Goal: Information Seeking & Learning: Learn about a topic

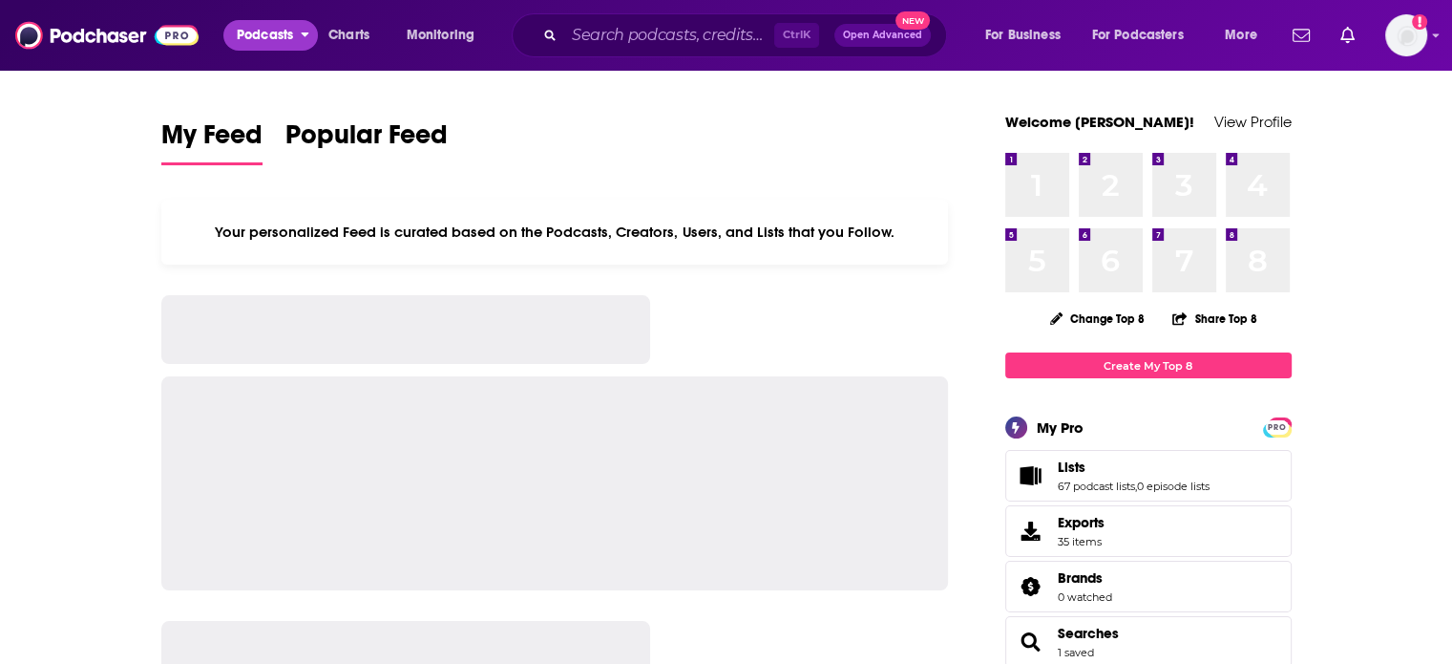
click at [282, 28] on span "Podcasts" at bounding box center [265, 35] width 56 height 27
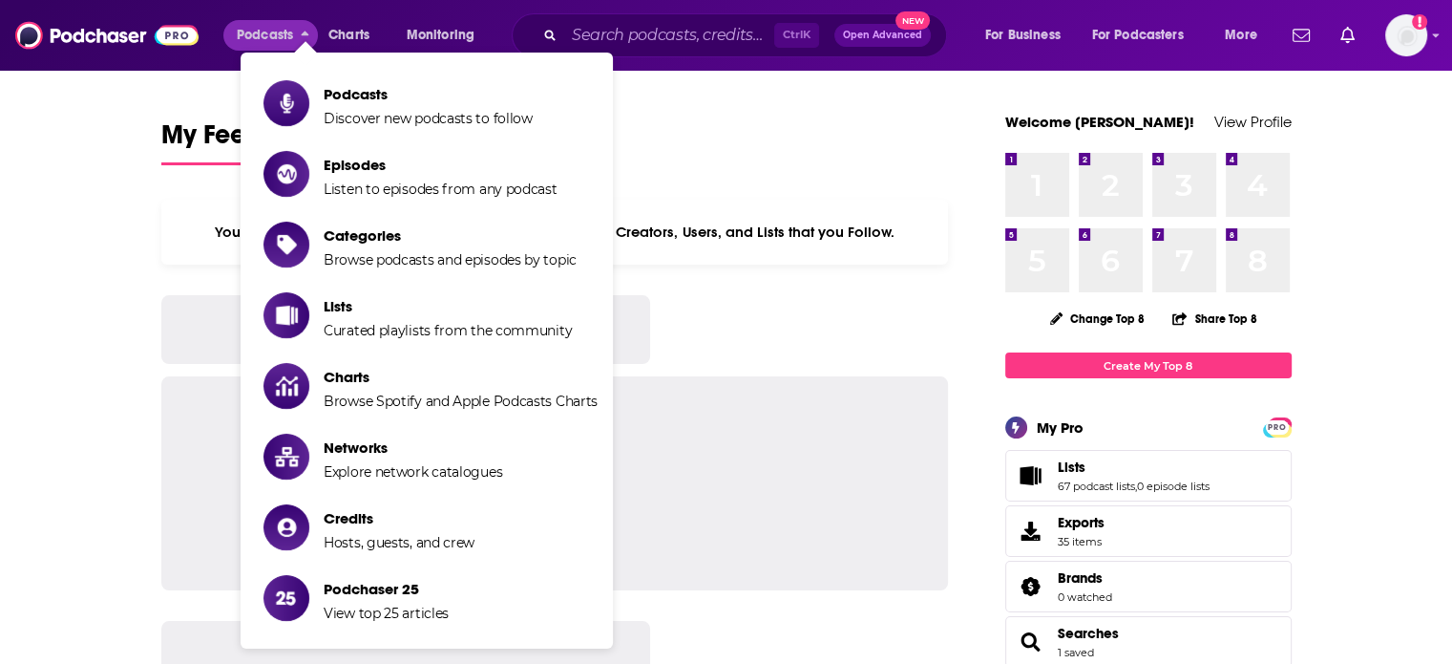
click at [302, 70] on ul "Podcasts Discover new podcasts to follow Episodes Listen to episodes from any p…" at bounding box center [427, 351] width 372 height 596
click at [310, 102] on link "Podcasts Discover new podcasts to follow" at bounding box center [431, 103] width 334 height 48
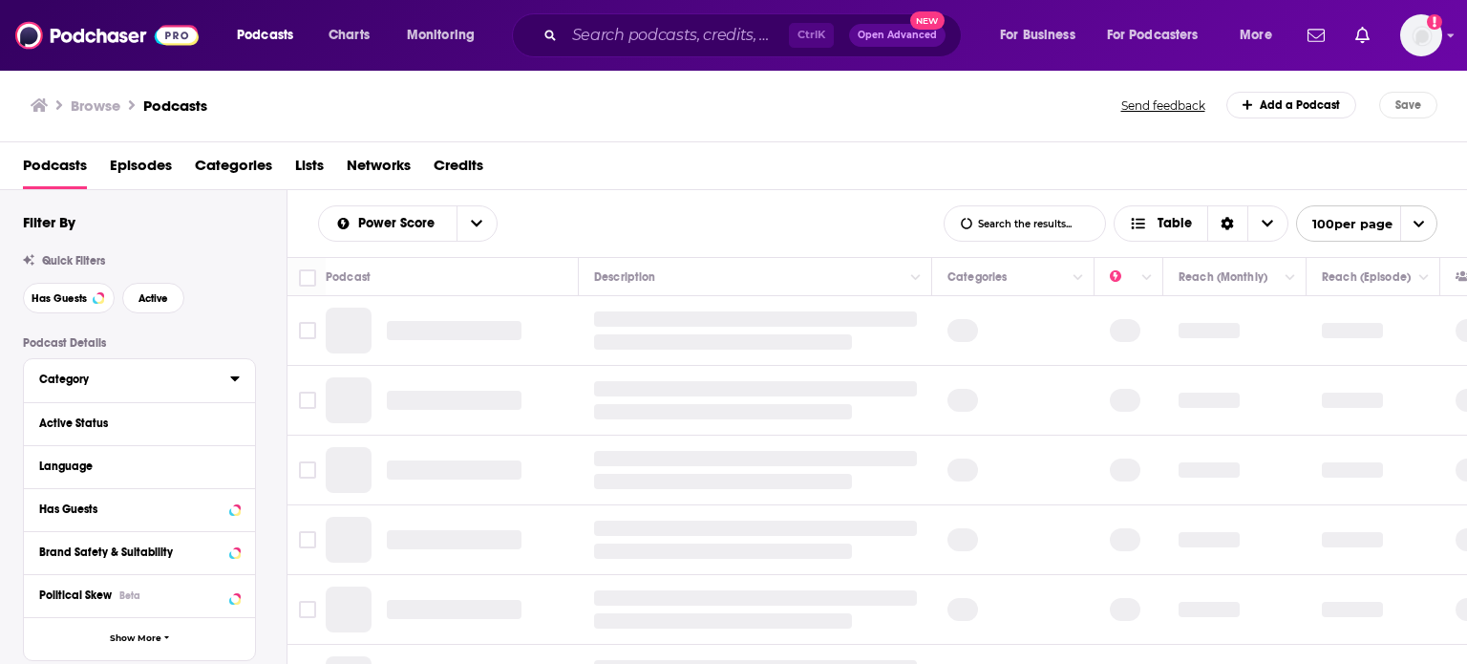
click at [145, 368] on button "Category" at bounding box center [134, 379] width 191 height 24
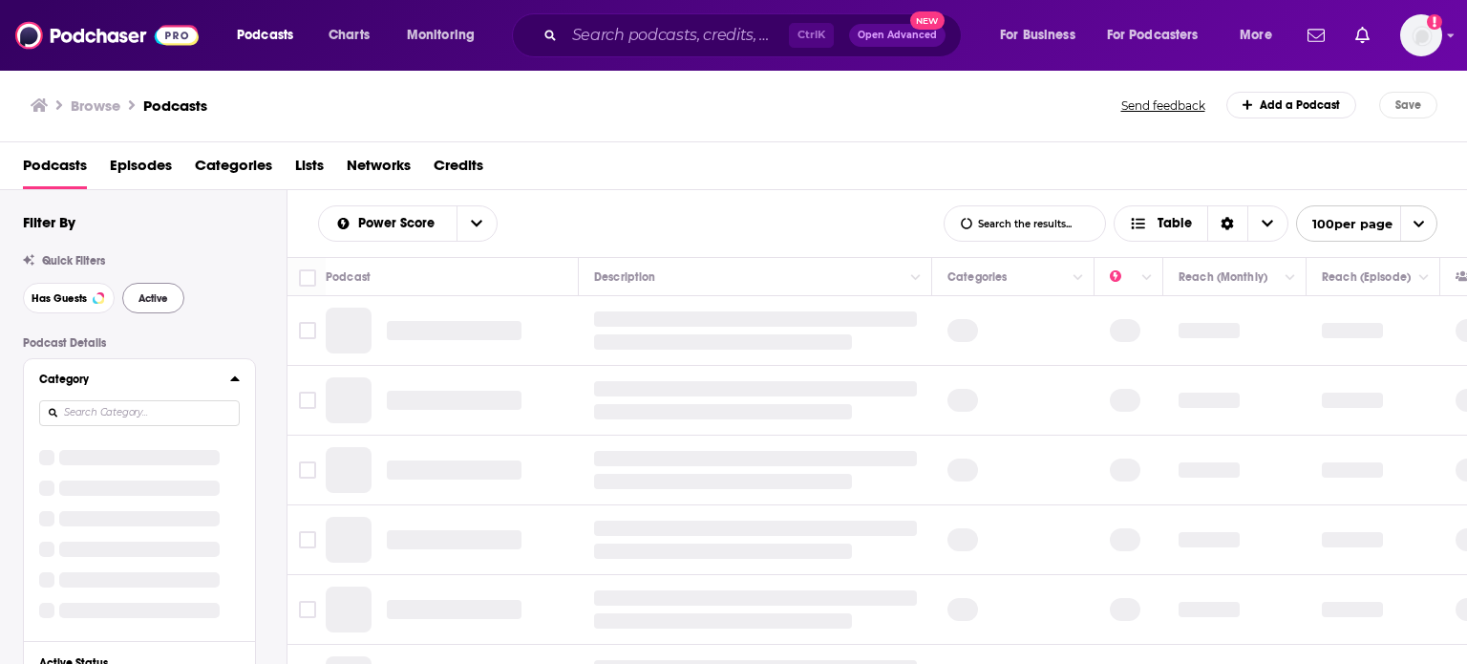
click at [153, 306] on button "Active" at bounding box center [153, 298] width 62 height 31
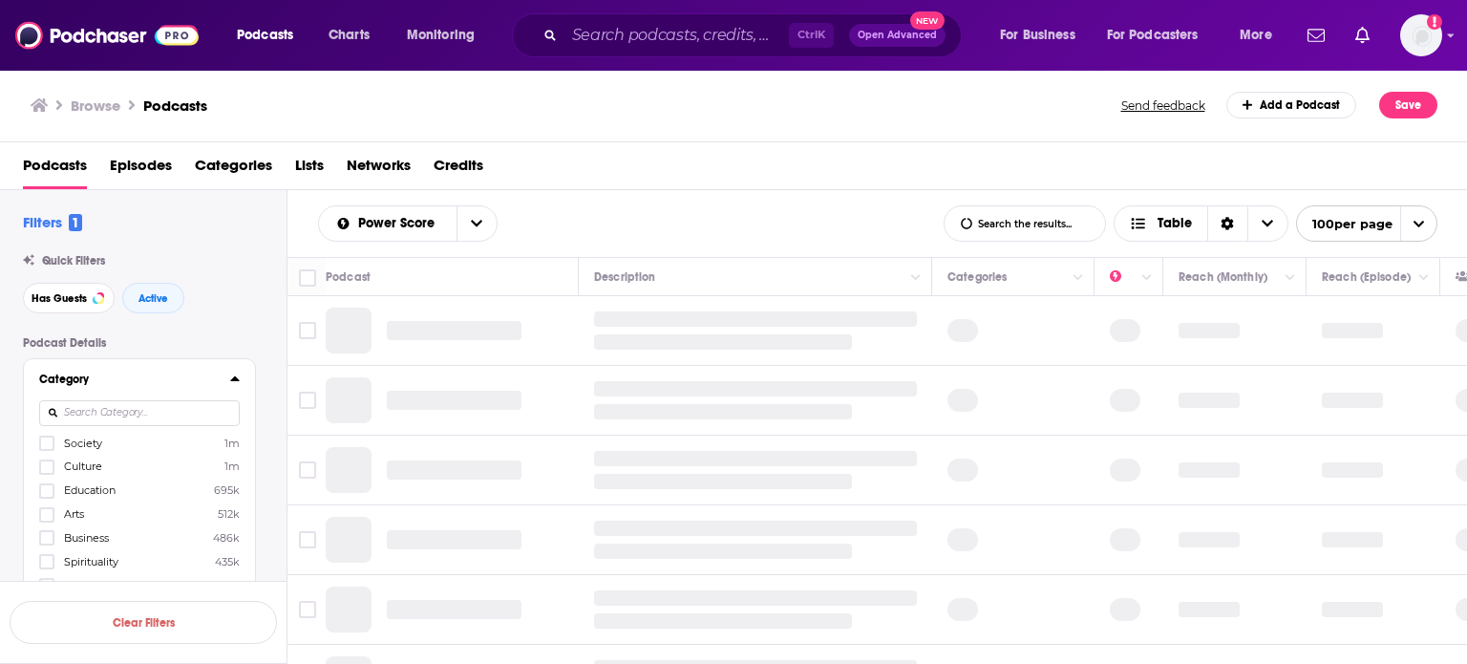
click at [221, 364] on div "Category Society 1m Culture 1m Education 695k Arts 512k Business 486k Spiritual…" at bounding box center [139, 510] width 231 height 303
click at [235, 374] on icon at bounding box center [235, 377] width 10 height 15
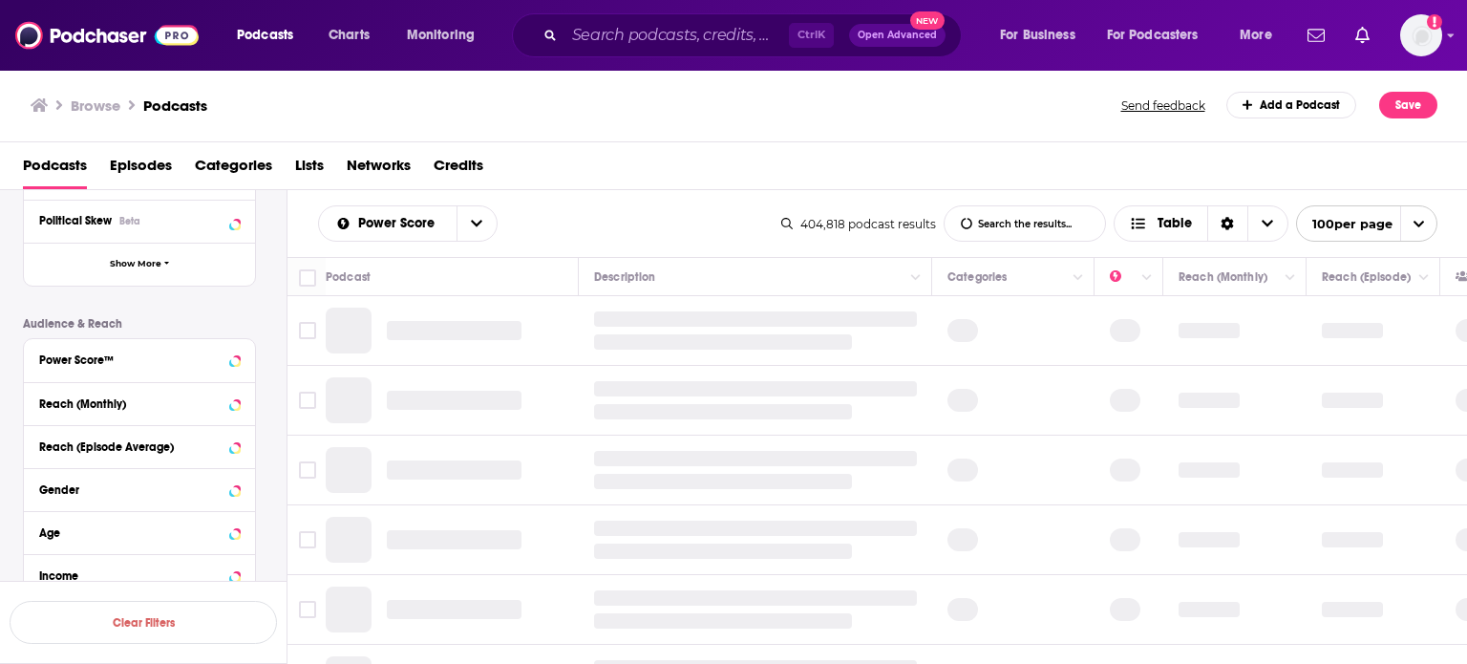
scroll to position [477, 0]
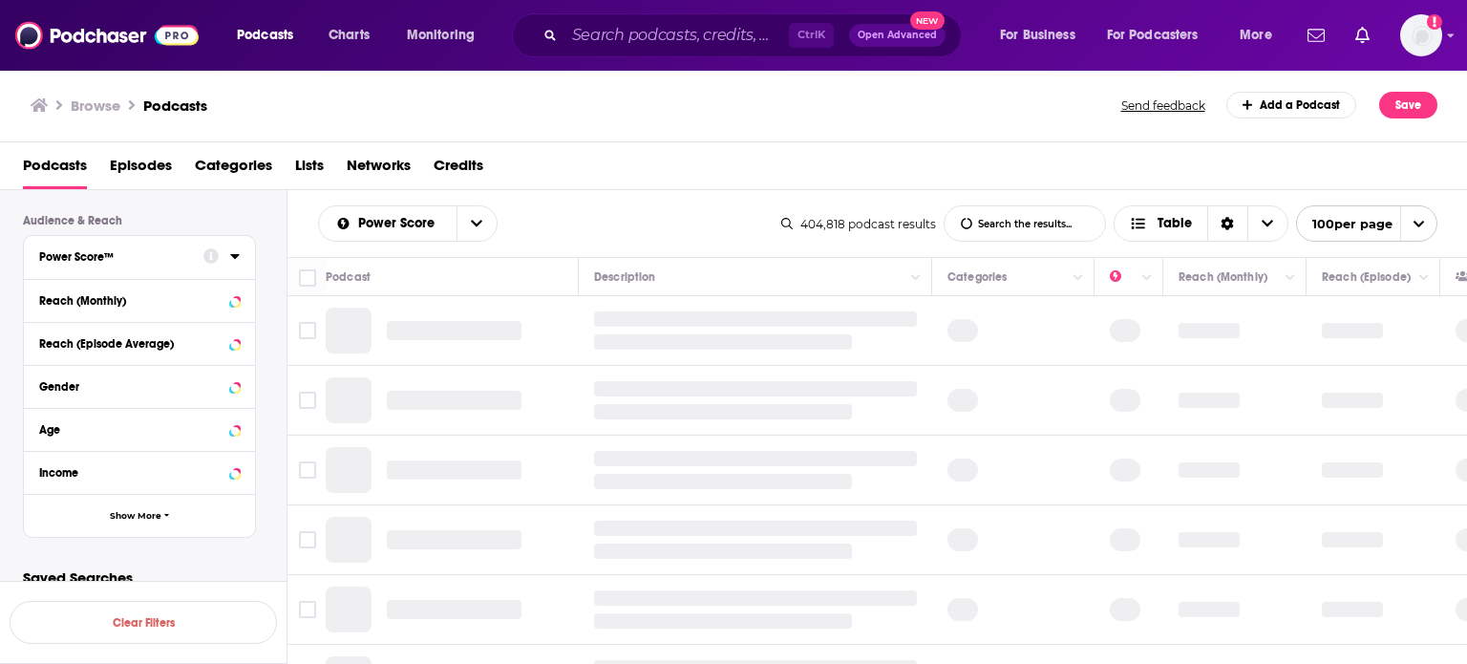
click at [241, 254] on div "Power Score™" at bounding box center [139, 257] width 231 height 43
click at [235, 257] on icon at bounding box center [234, 256] width 9 height 5
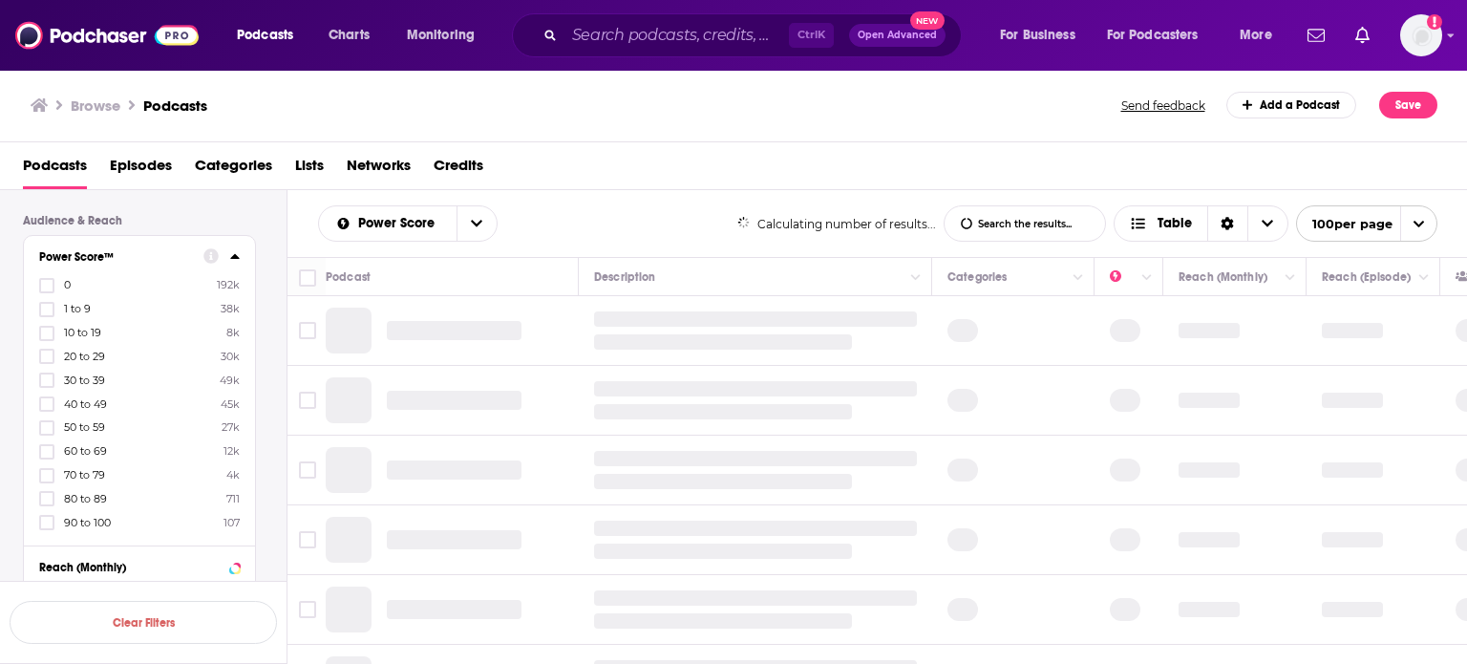
scroll to position [668, 0]
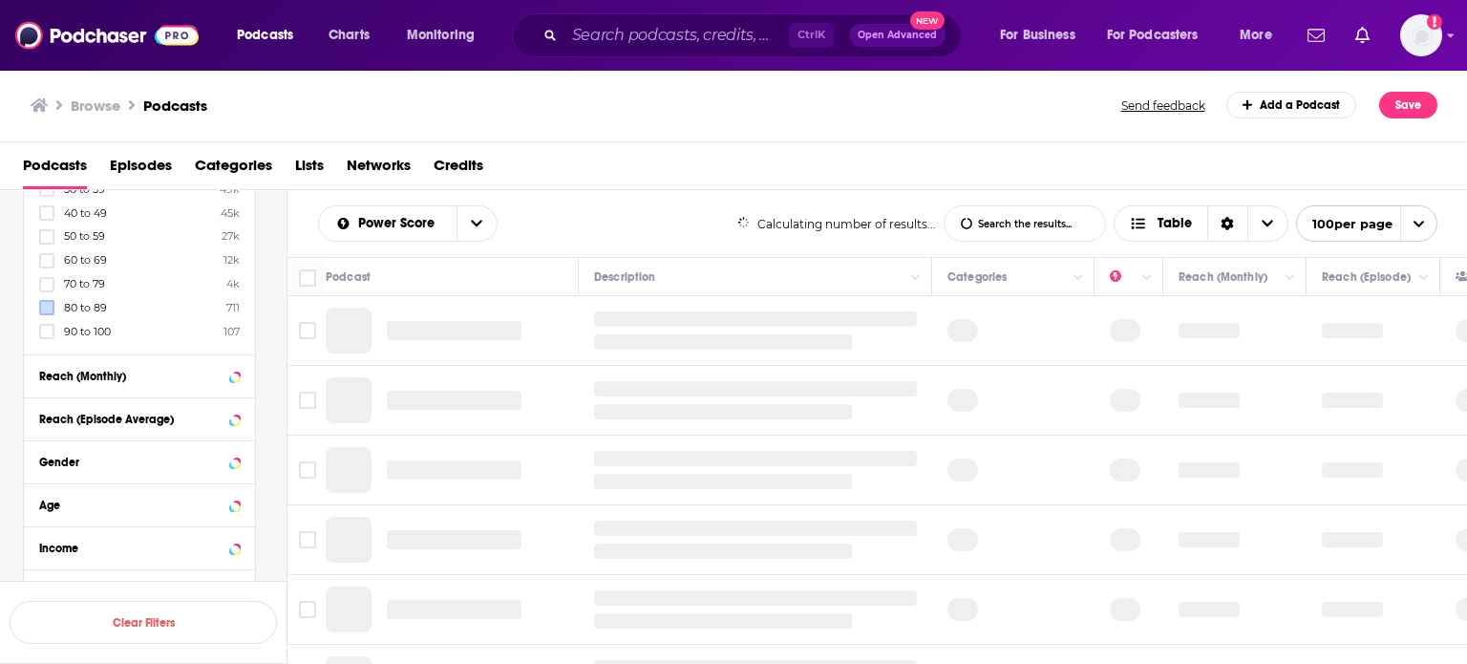
click at [51, 339] on div "0 192k 1 to 9 38k 10 to 19 8k 20 to 29 30k 30 to 39 49k 40 to 49 45k 50 to 59 2…" at bounding box center [139, 212] width 201 height 253
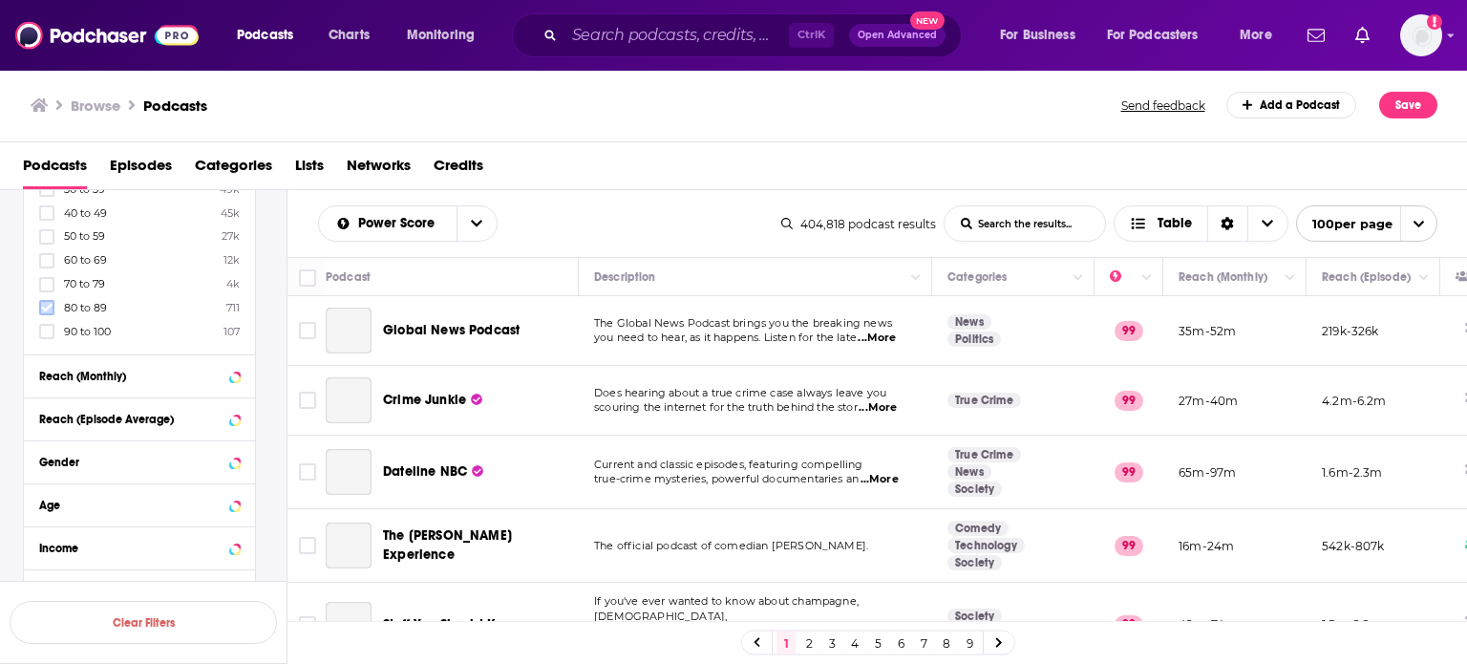
click at [51, 313] on icon at bounding box center [46, 307] width 11 height 11
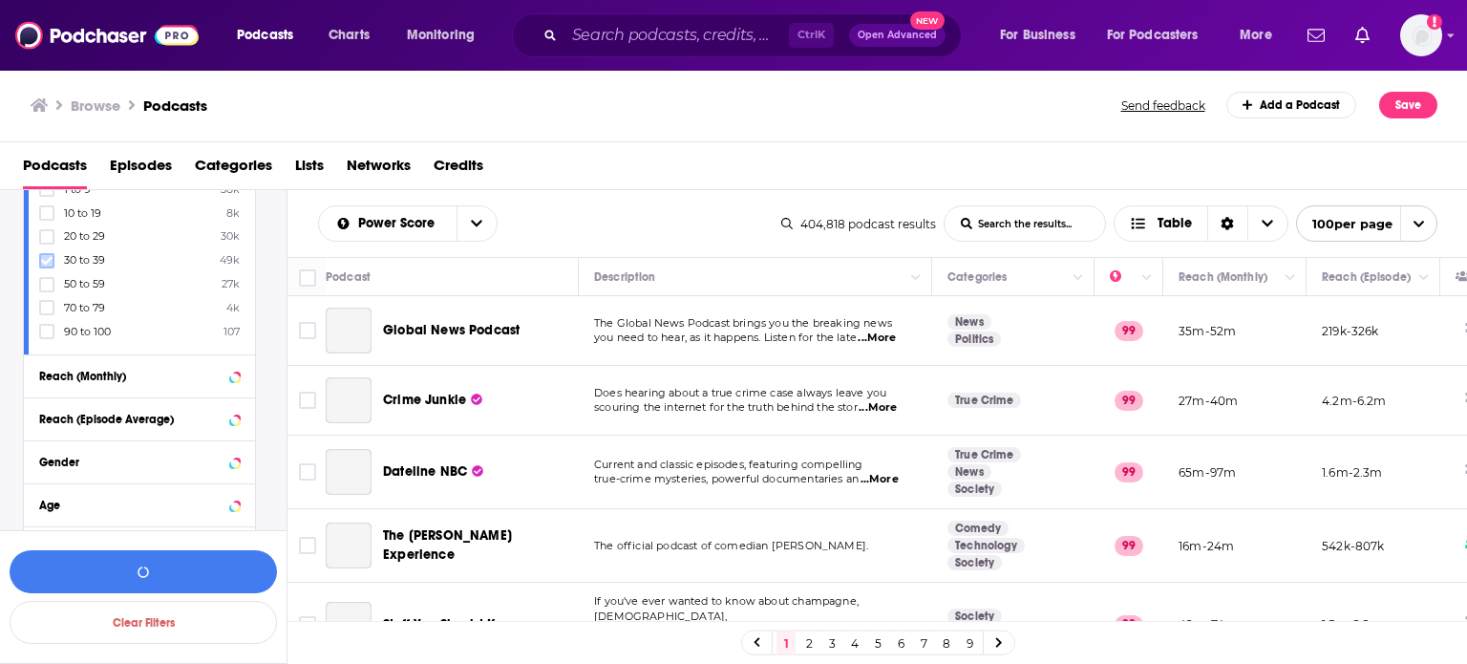
scroll to position [573, 0]
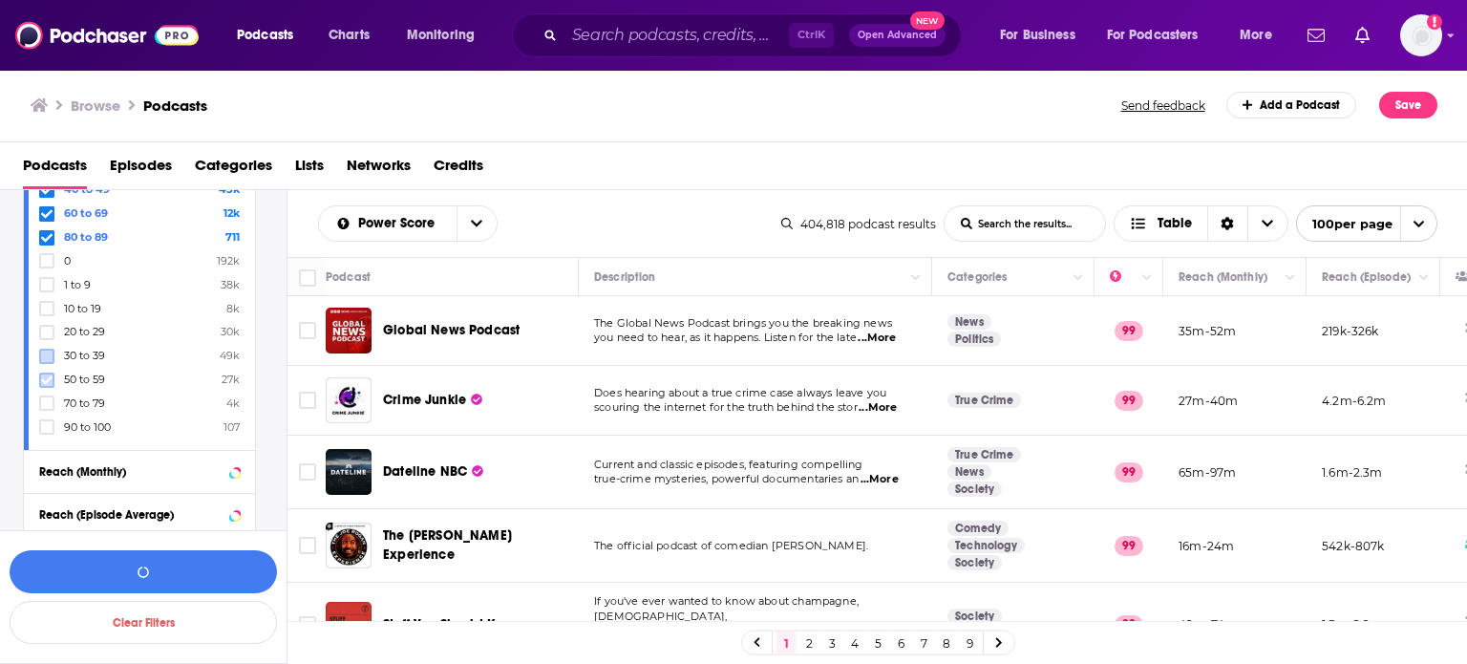
click at [48, 374] on icon at bounding box center [46, 379] width 11 height 11
click at [50, 396] on label at bounding box center [46, 402] width 15 height 15
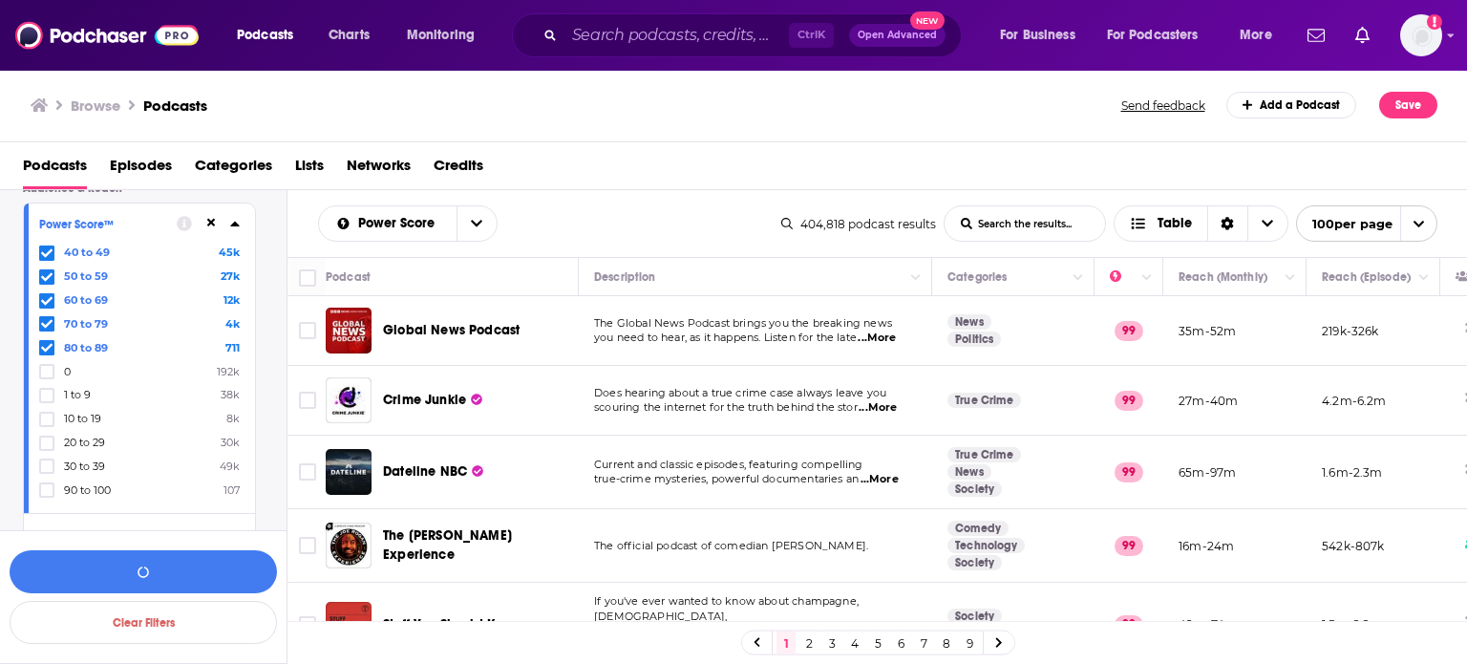
scroll to position [477, 0]
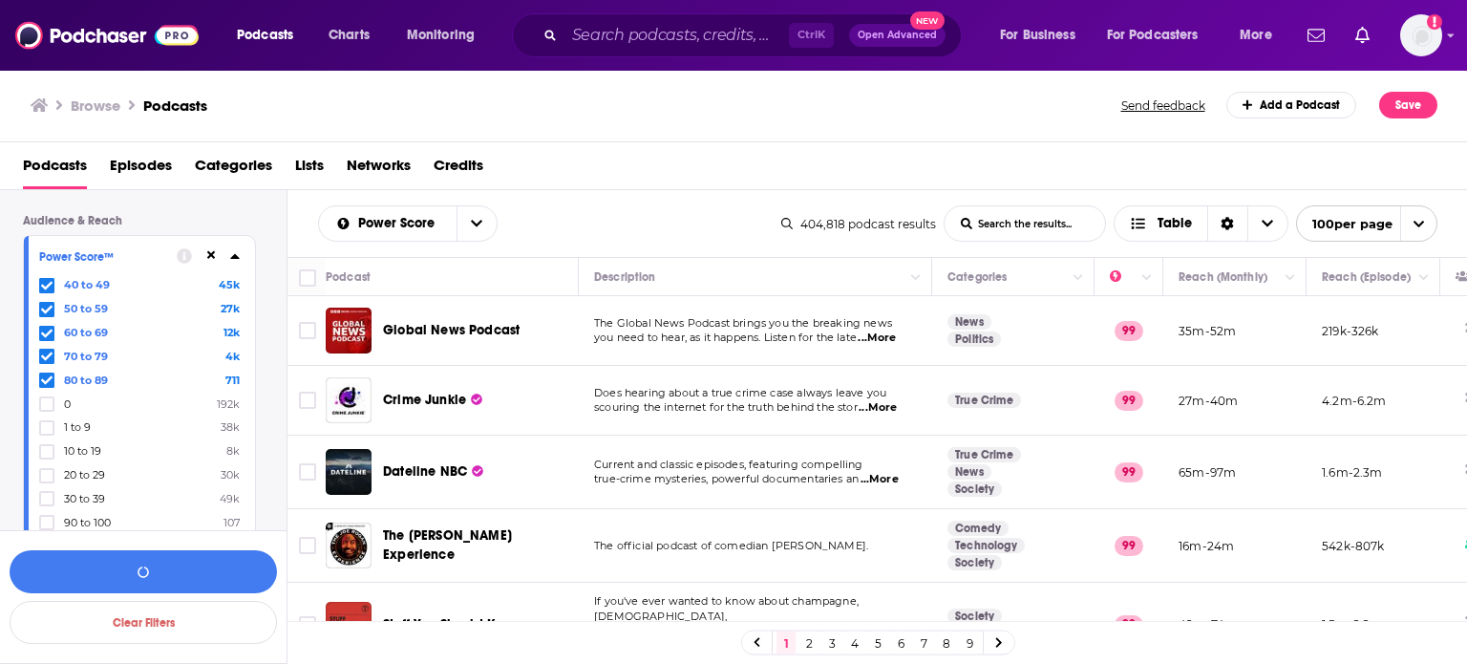
click at [46, 280] on icon at bounding box center [46, 285] width 11 height 11
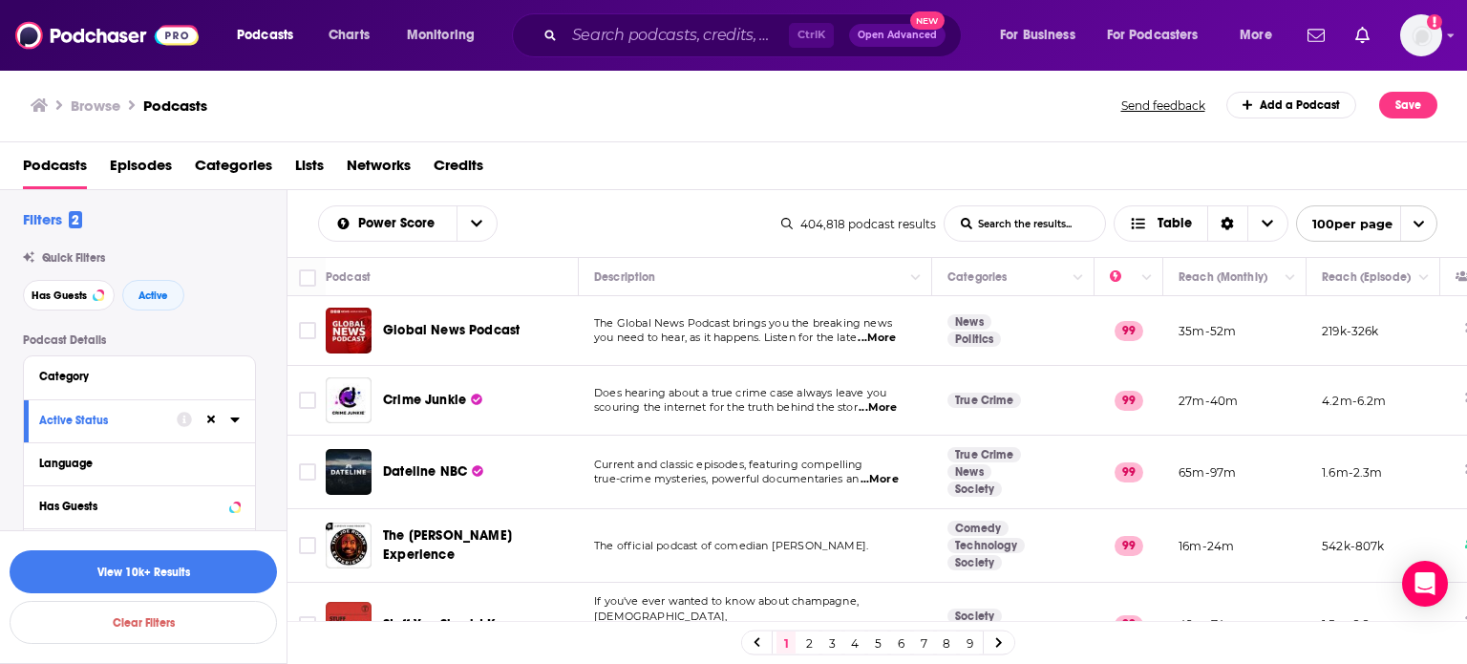
scroll to position [0, 0]
click at [235, 371] on icon at bounding box center [235, 377] width 10 height 15
click at [170, 426] on div at bounding box center [139, 413] width 201 height 44
click at [170, 417] on input at bounding box center [139, 413] width 201 height 26
type input "heal"
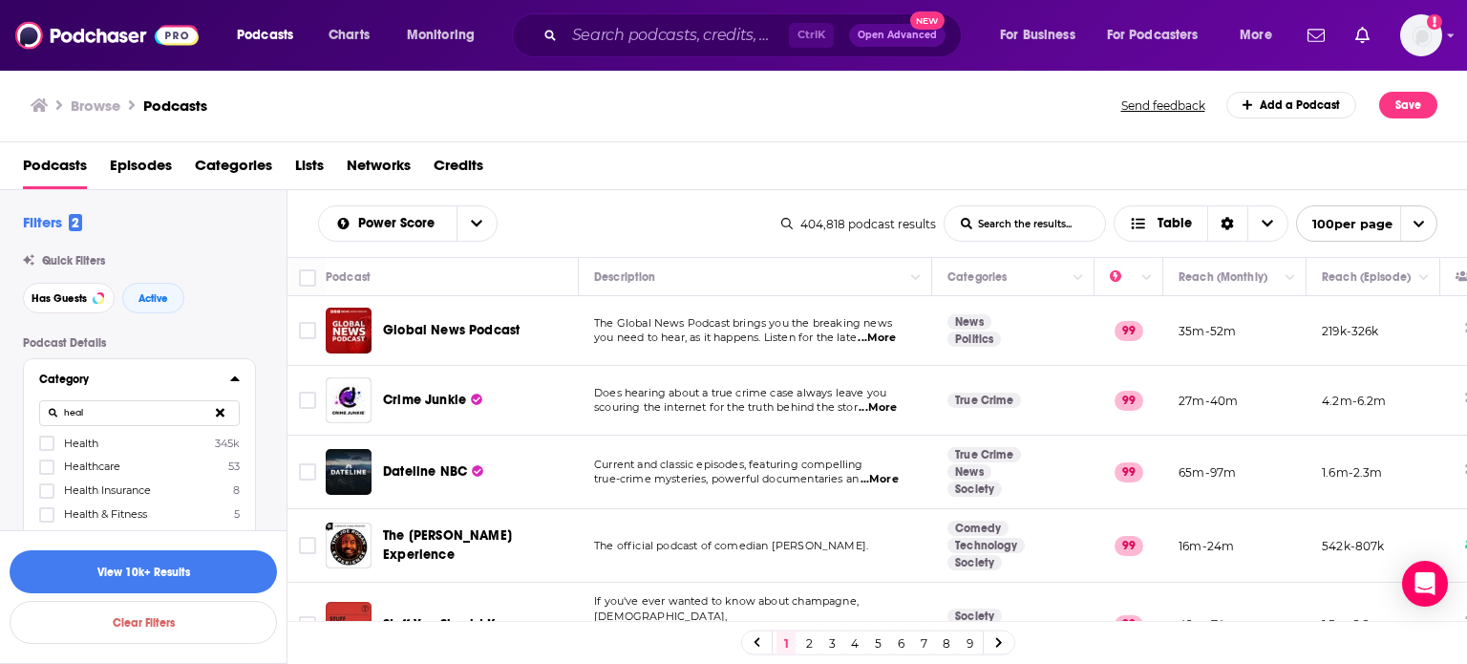
click at [72, 441] on span "Health" at bounding box center [81, 442] width 34 height 13
click at [47, 449] on input "multiSelectOption-health-0" at bounding box center [47, 449] width 0 height 0
click at [198, 567] on button "button" at bounding box center [143, 571] width 267 height 43
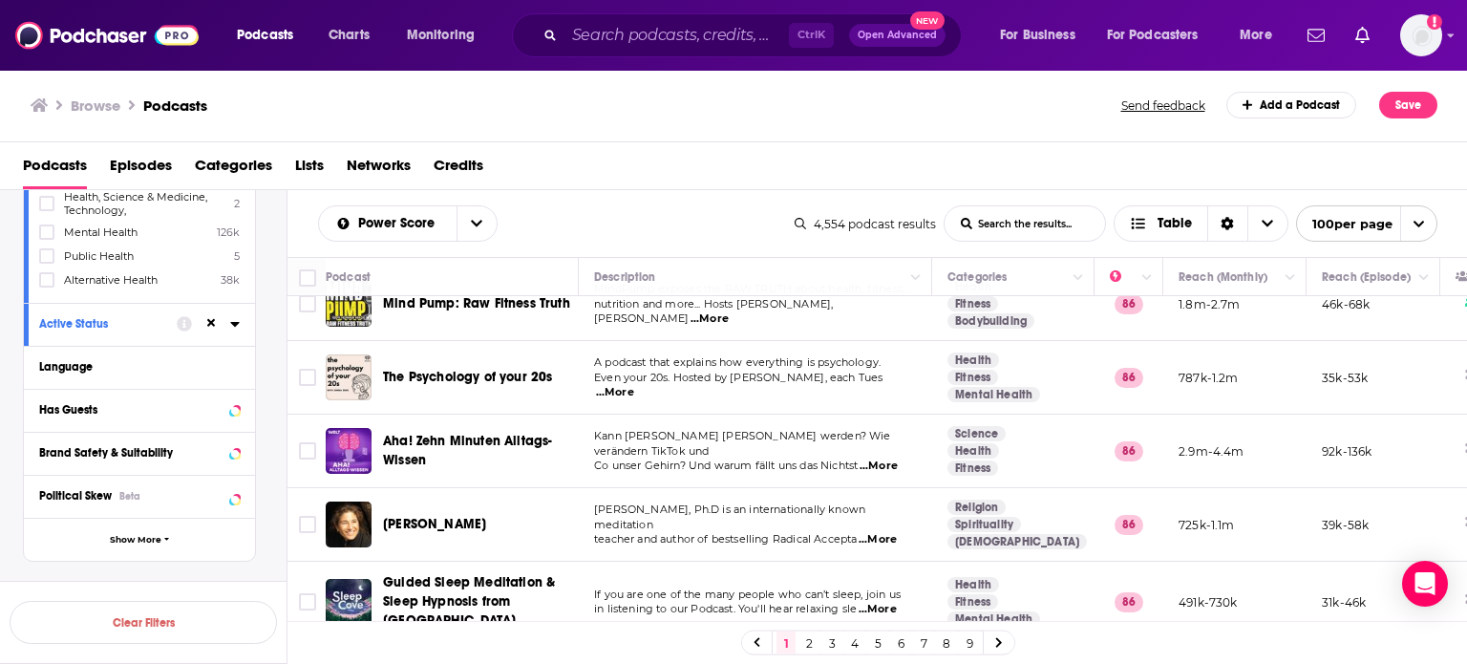
scroll to position [382, 0]
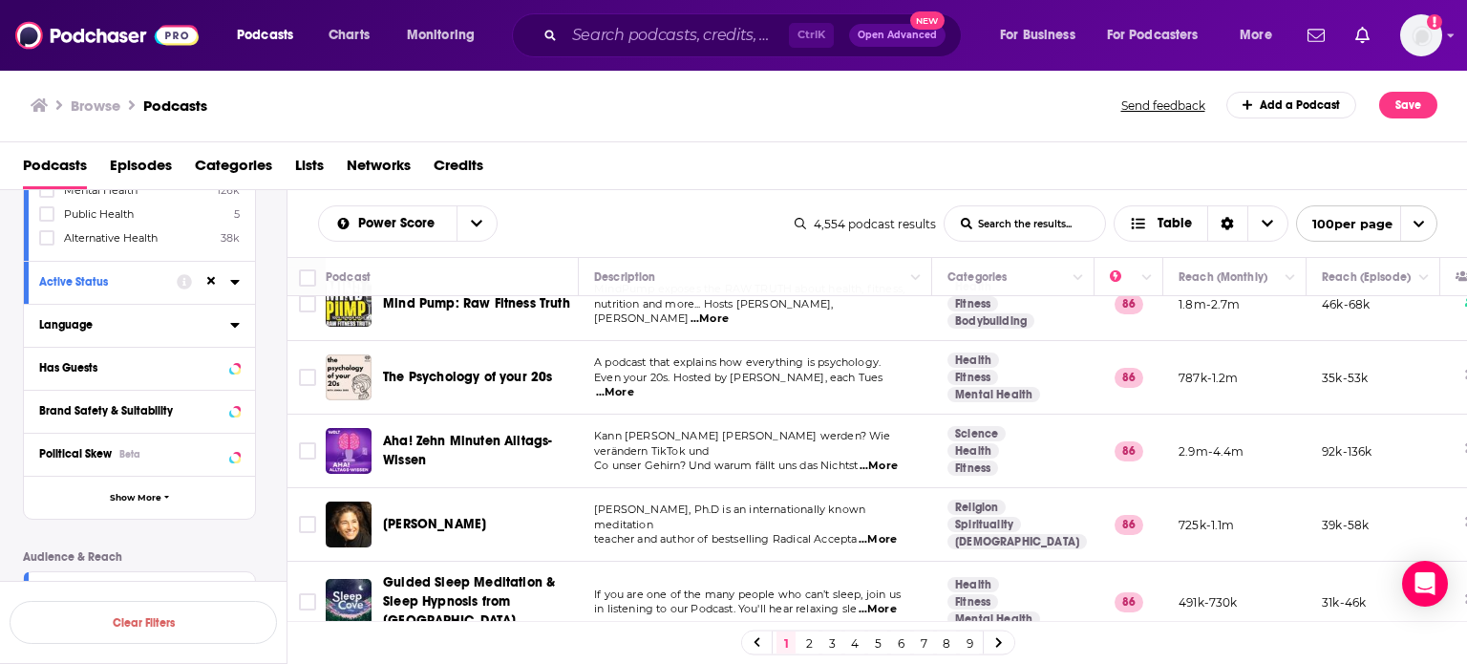
click at [233, 327] on icon at bounding box center [235, 324] width 10 height 15
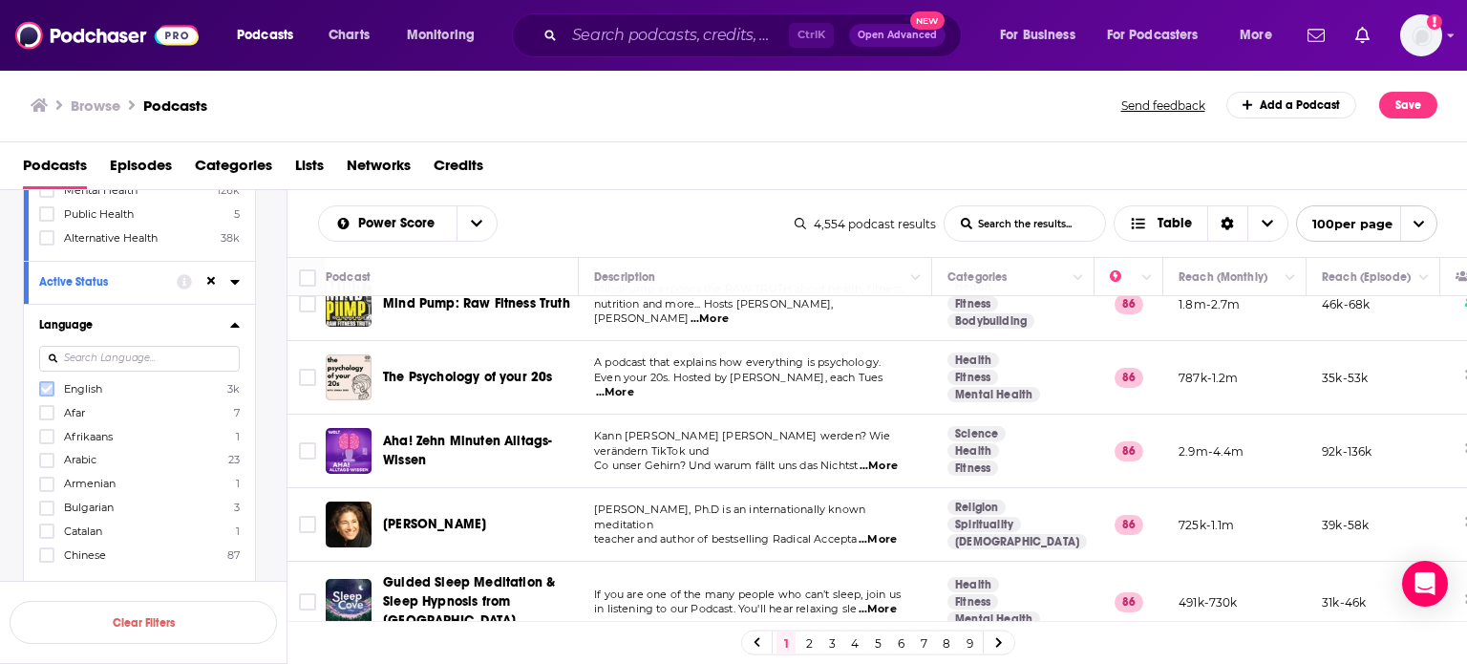
click at [49, 389] on icon at bounding box center [46, 388] width 11 height 11
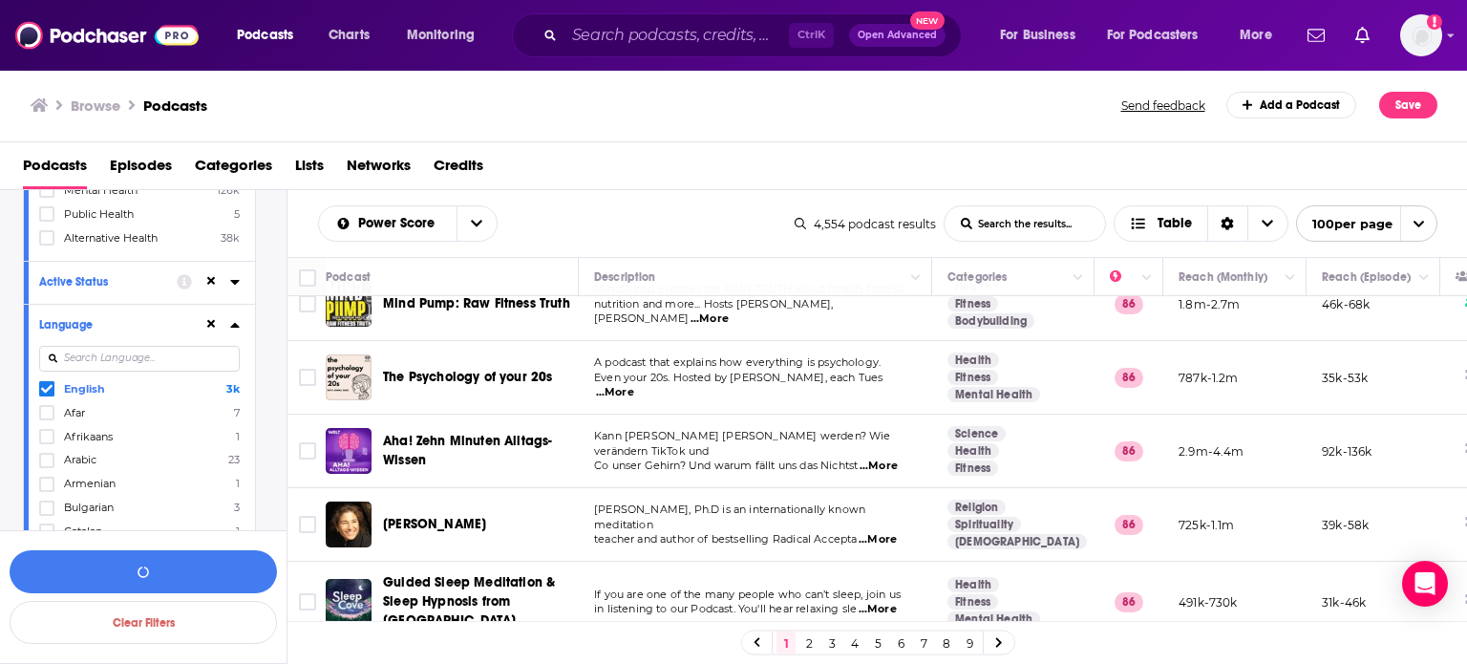
click at [232, 323] on icon at bounding box center [235, 324] width 10 height 15
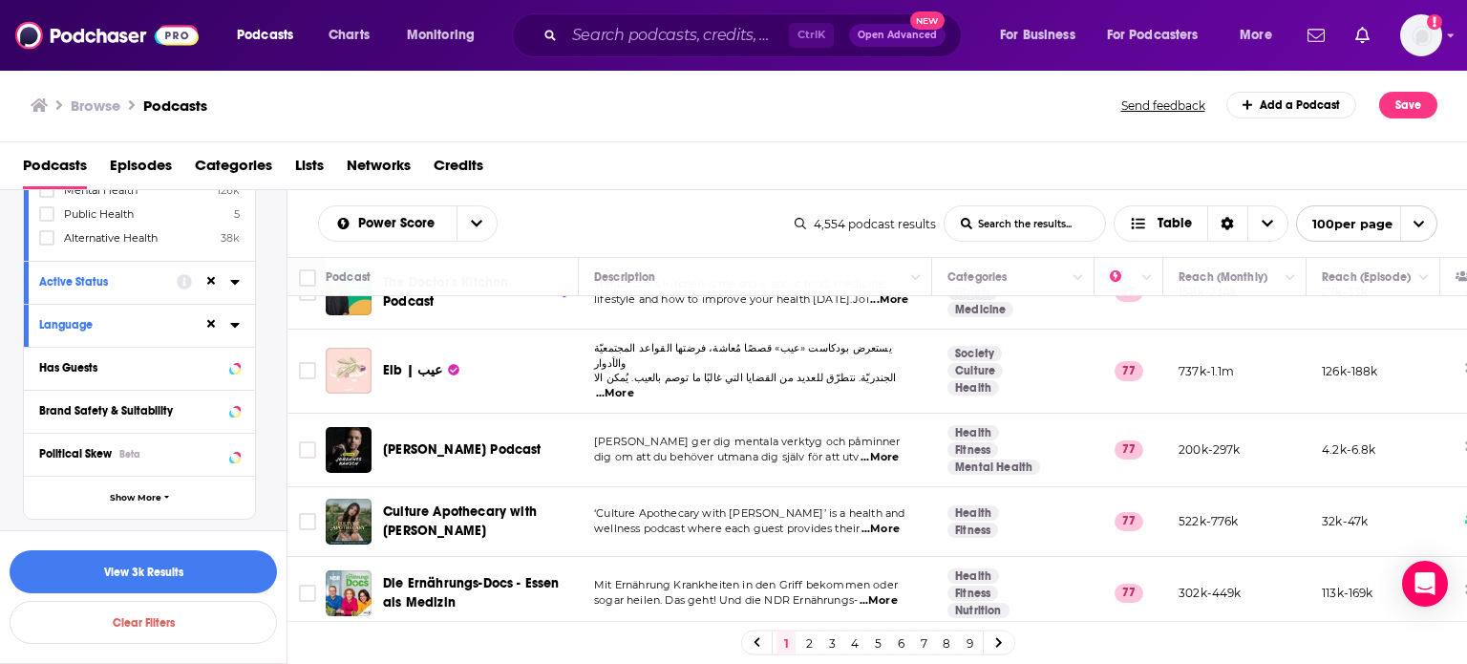
scroll to position [7072, 0]
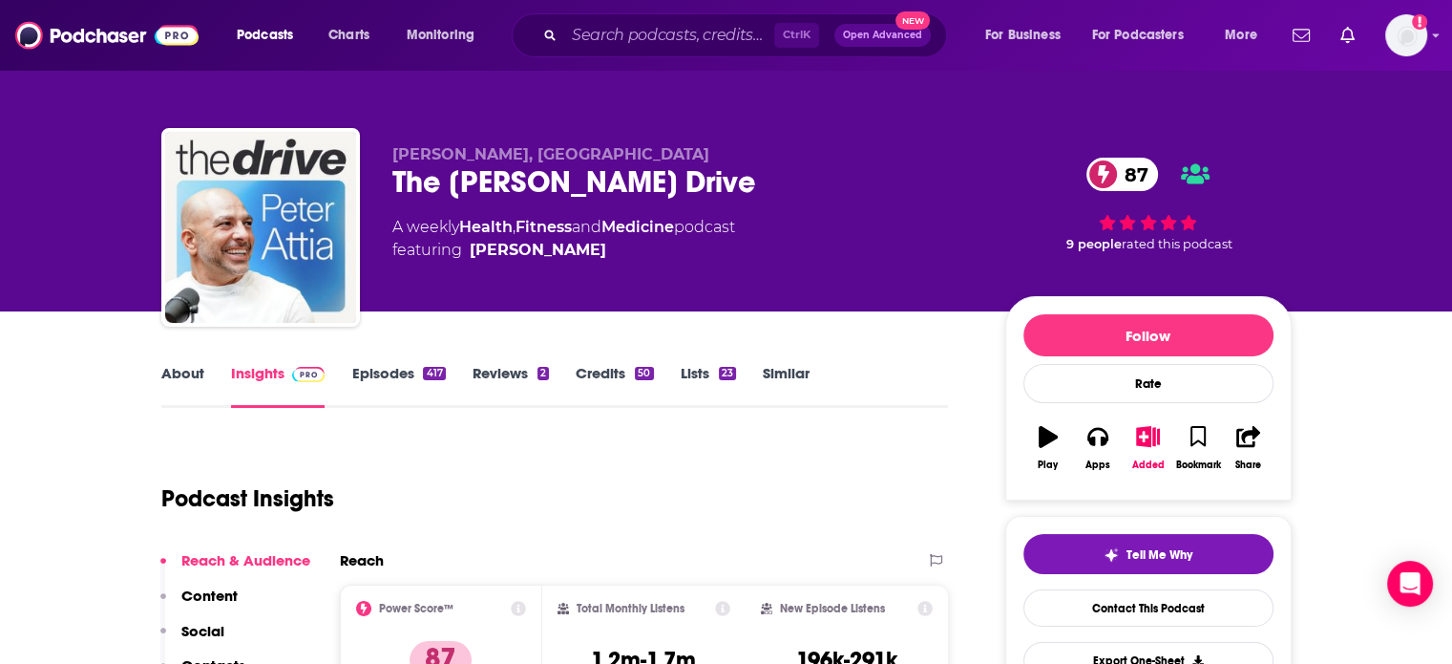
click at [471, 189] on div "The Peter Attia Drive 87" at bounding box center [683, 181] width 582 height 37
drag, startPoint x: 471, startPoint y: 189, endPoint x: 542, endPoint y: 187, distance: 71.6
click at [542, 187] on div "The Peter Attia Drive 87" at bounding box center [683, 181] width 582 height 37
copy h2 "Peter Attia"
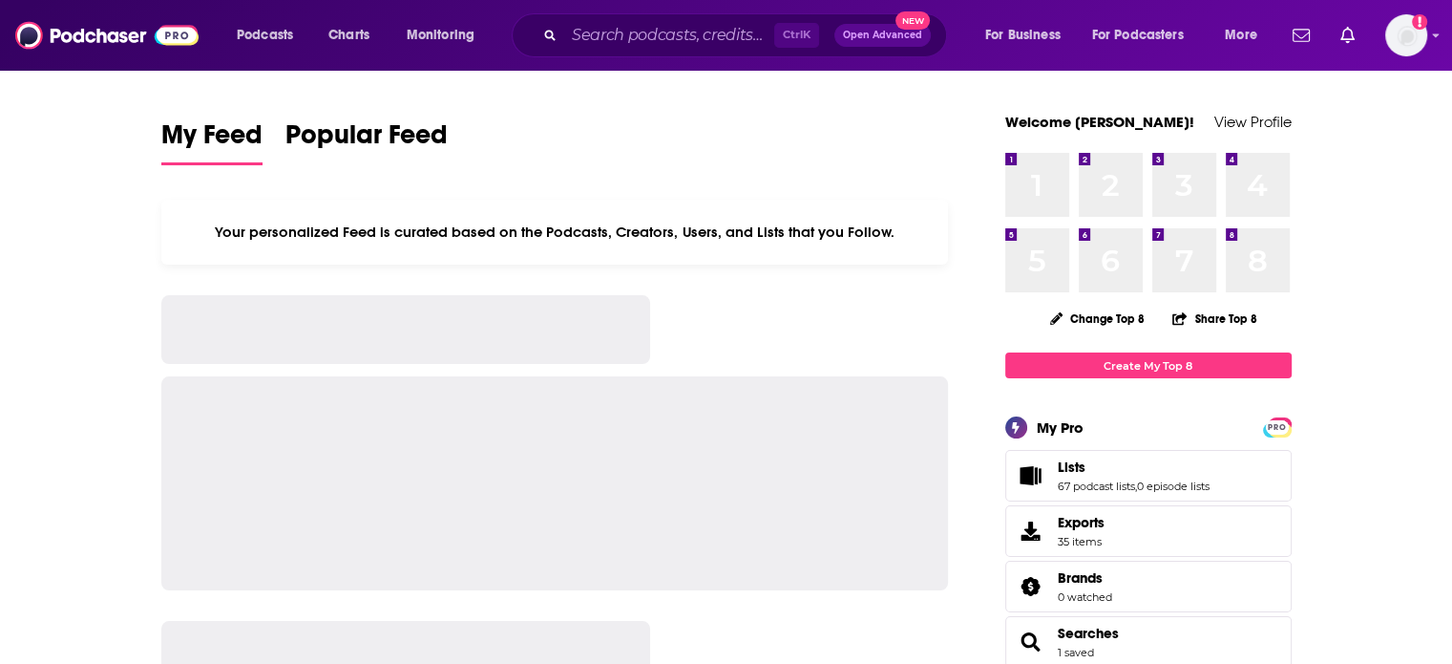
click at [652, 14] on div "Ctrl K Open Advanced New" at bounding box center [729, 35] width 435 height 44
click at [660, 30] on input "Search podcasts, credits, & more..." at bounding box center [669, 35] width 210 height 31
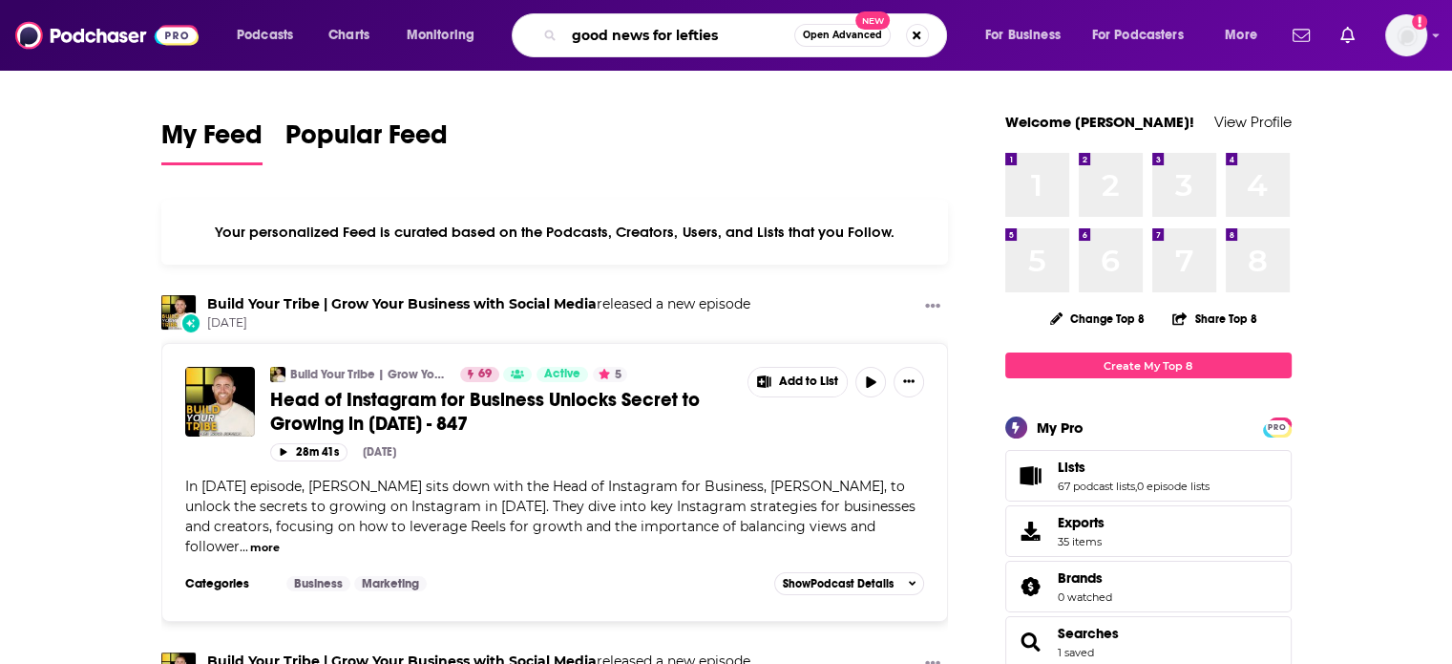
type input "good news for lefties"
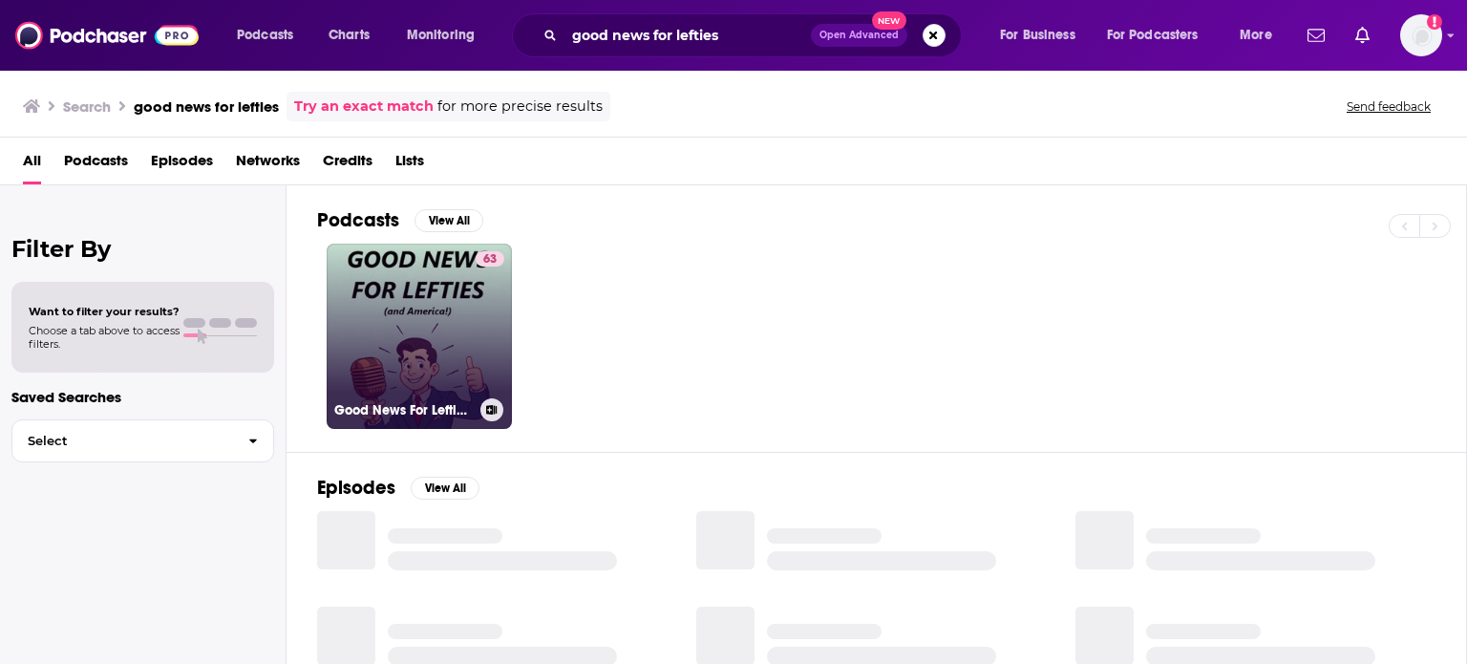
click at [424, 345] on link "63 Good News For Lefties (and America!) - Daily News for Democracy" at bounding box center [419, 335] width 185 height 185
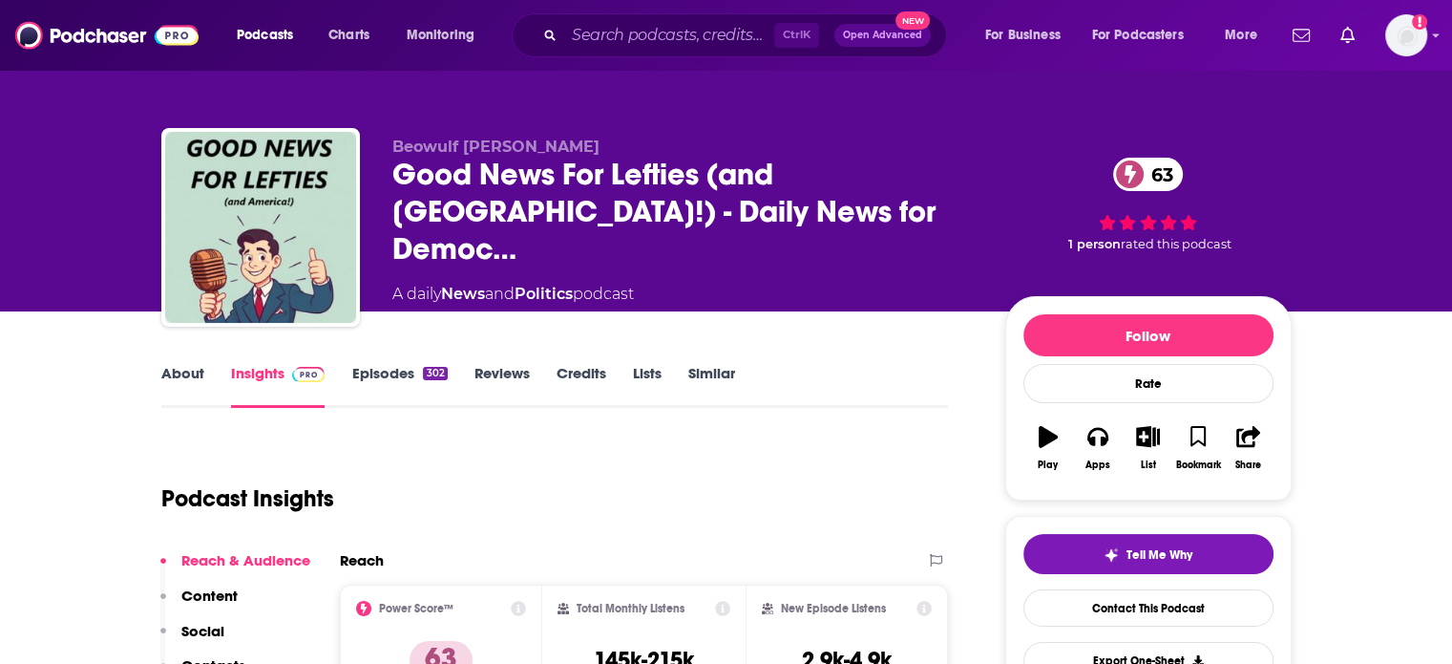
click at [162, 382] on link "About" at bounding box center [182, 386] width 43 height 44
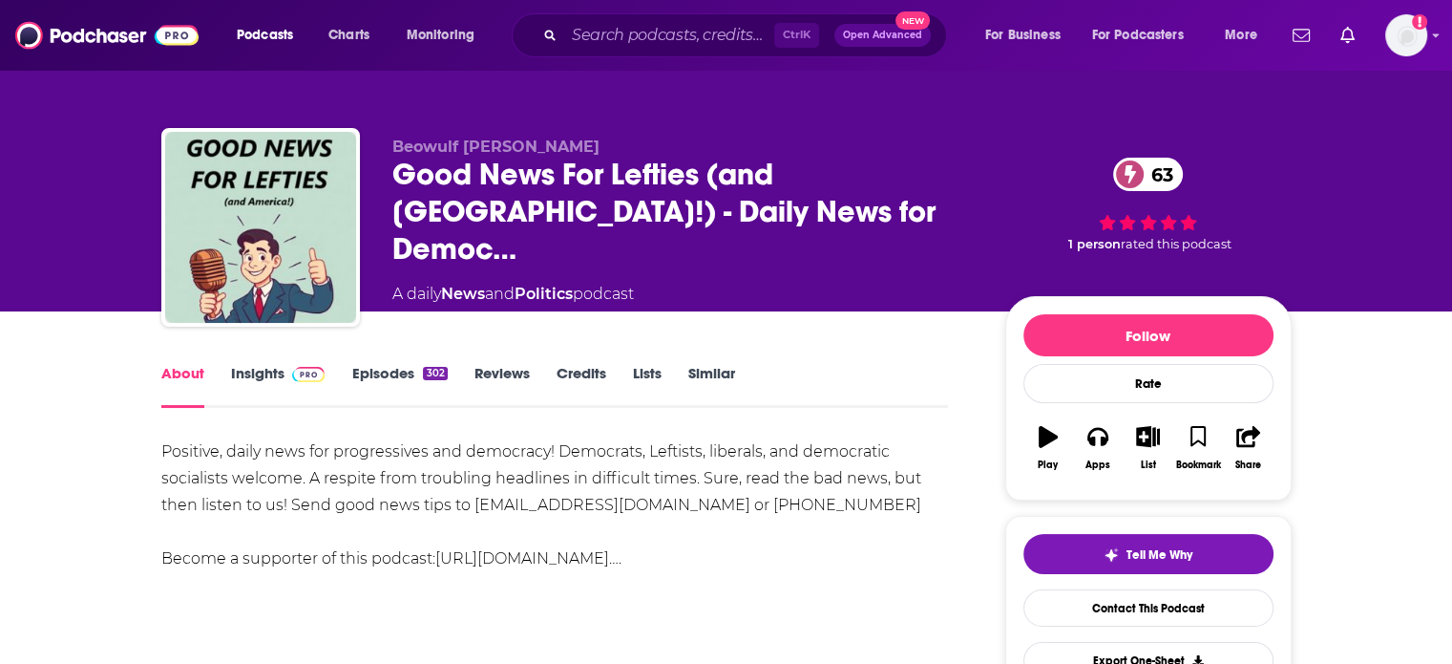
click at [250, 375] on link "Insights" at bounding box center [278, 386] width 95 height 44
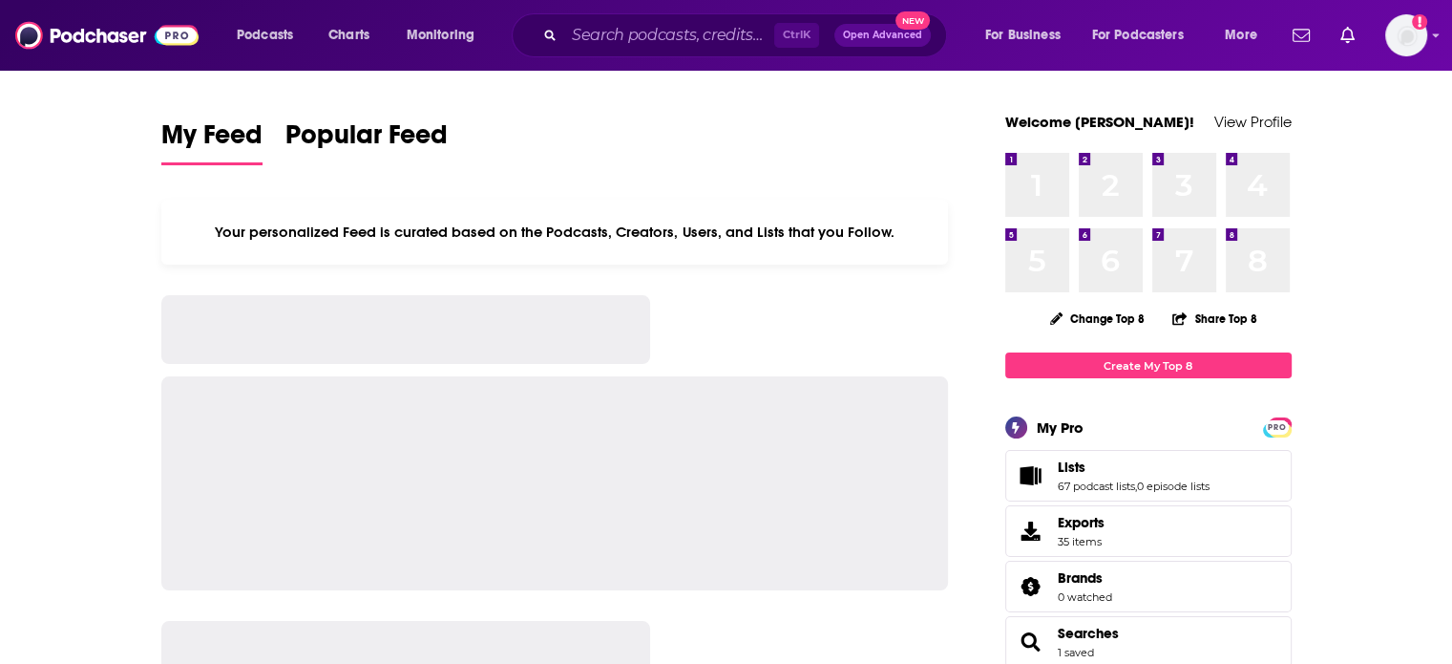
click at [625, 19] on div "Ctrl K Open Advanced New" at bounding box center [729, 35] width 435 height 44
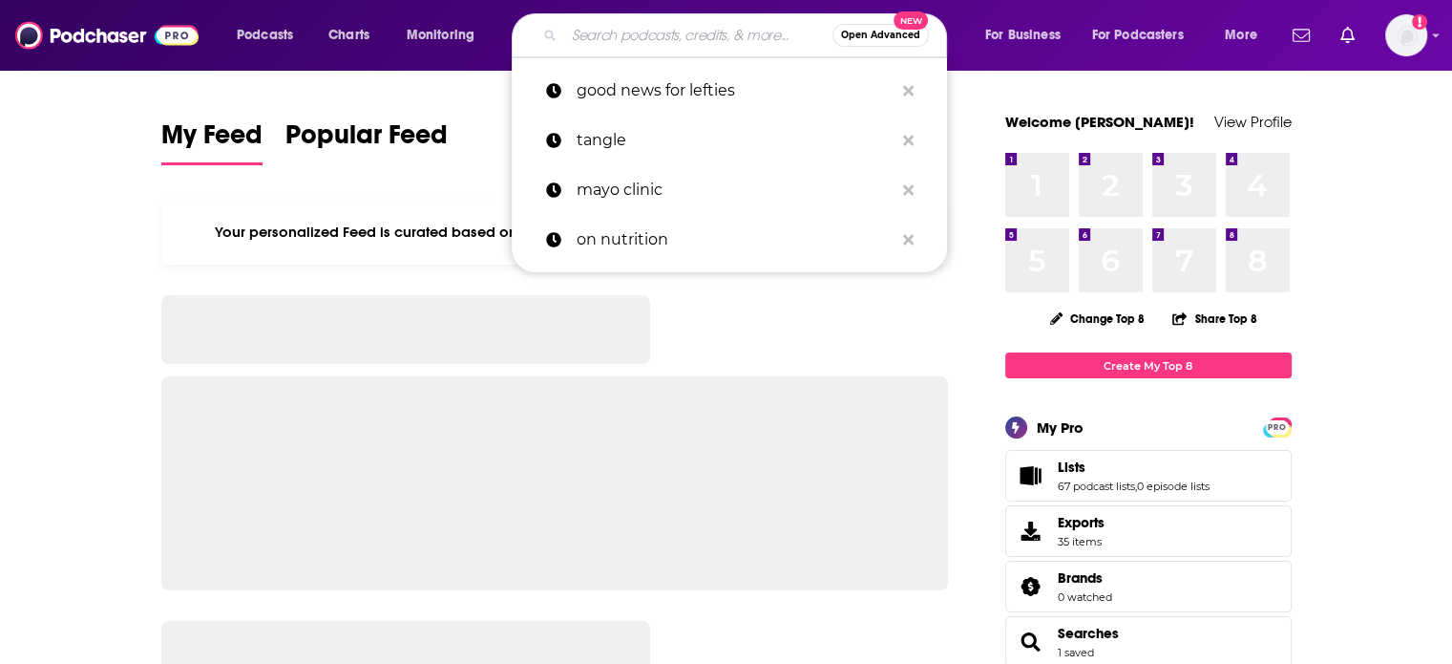
click at [626, 38] on input "Search podcasts, credits, & more..." at bounding box center [698, 35] width 268 height 31
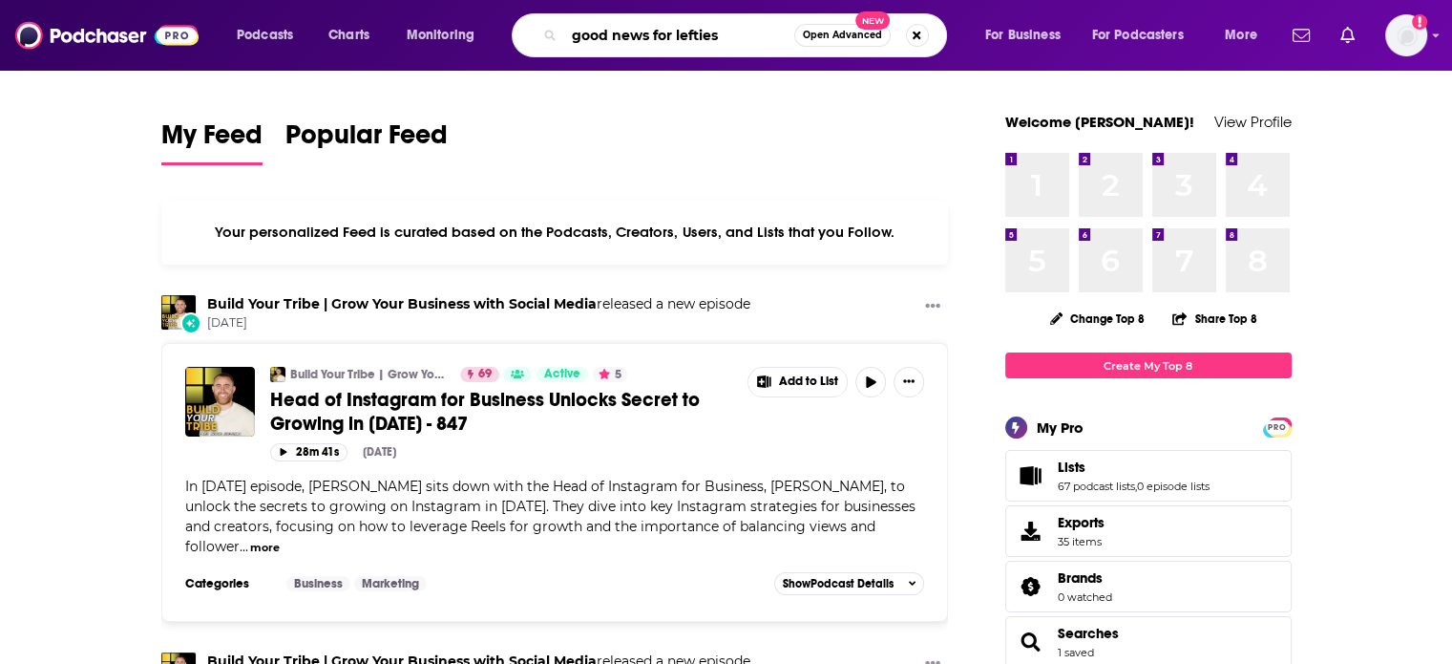
type input "good news for lefties"
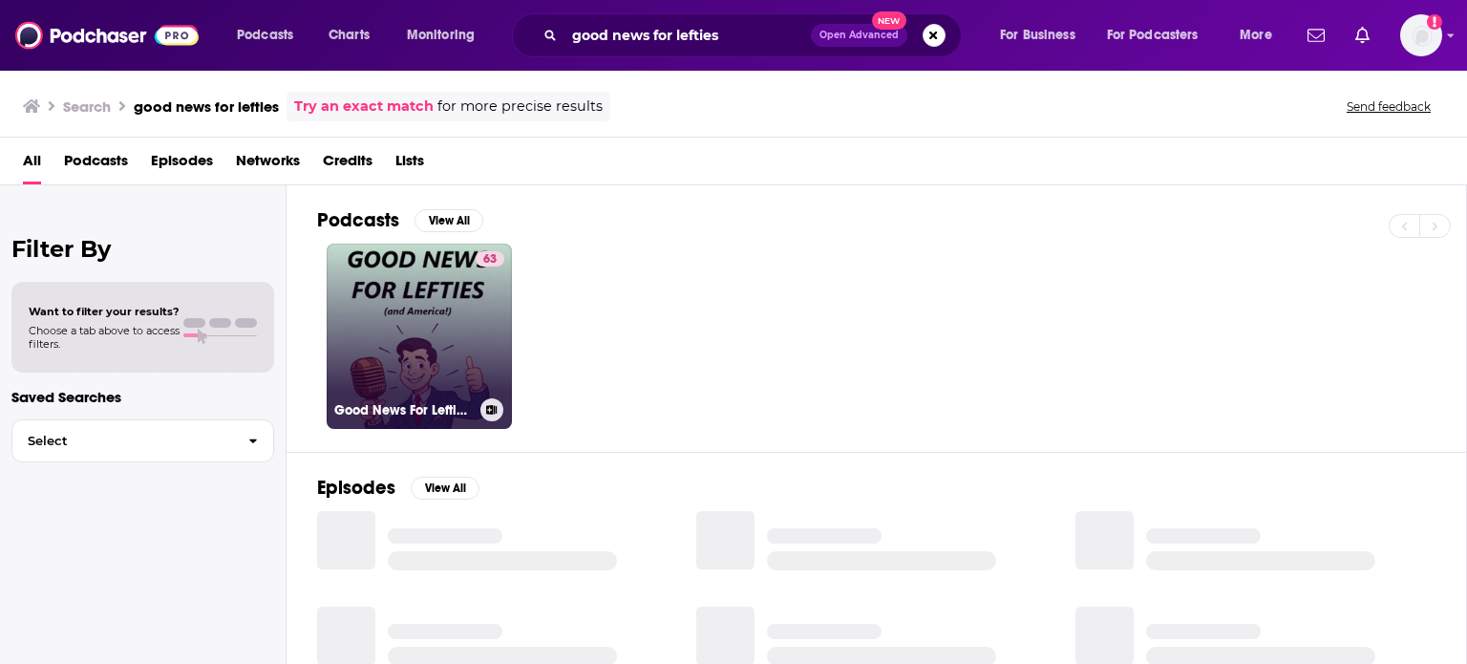
click at [427, 347] on link "63 Good News For Lefties (and America!) - Daily News for Democracy" at bounding box center [419, 335] width 185 height 185
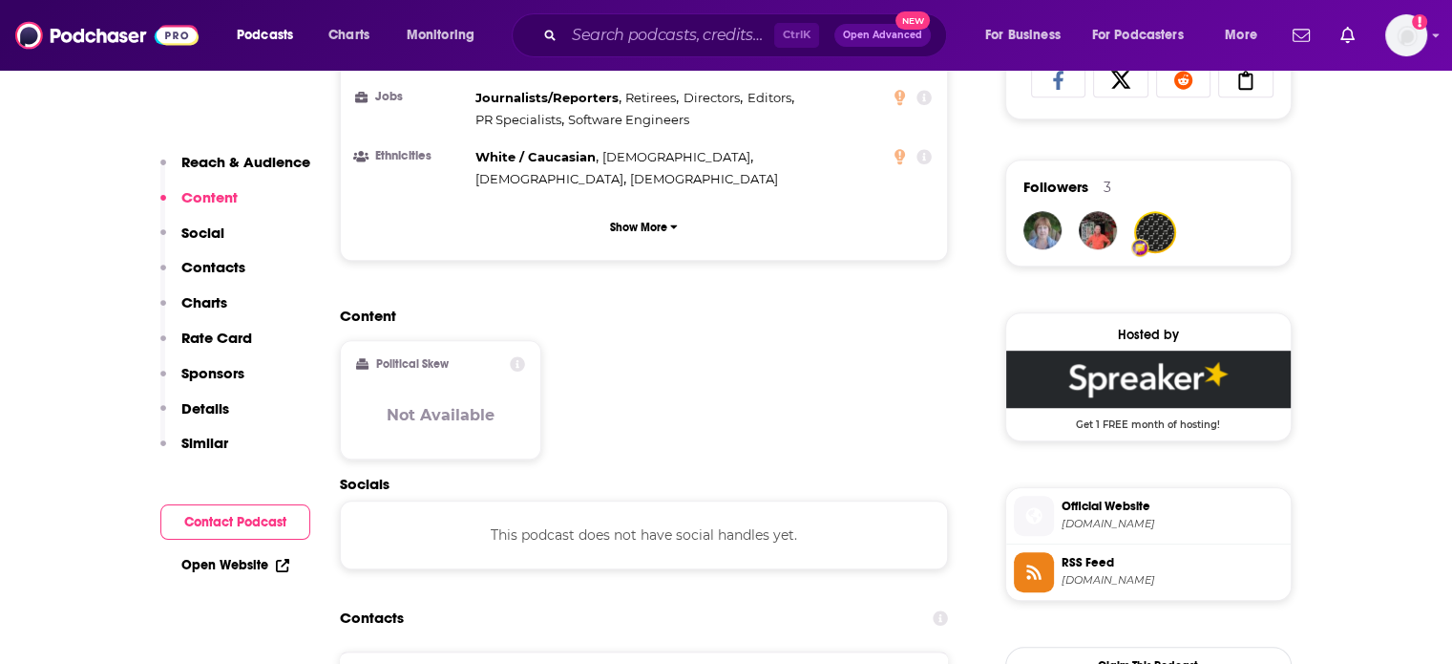
scroll to position [1528, 0]
